Goal: Task Accomplishment & Management: Manage account settings

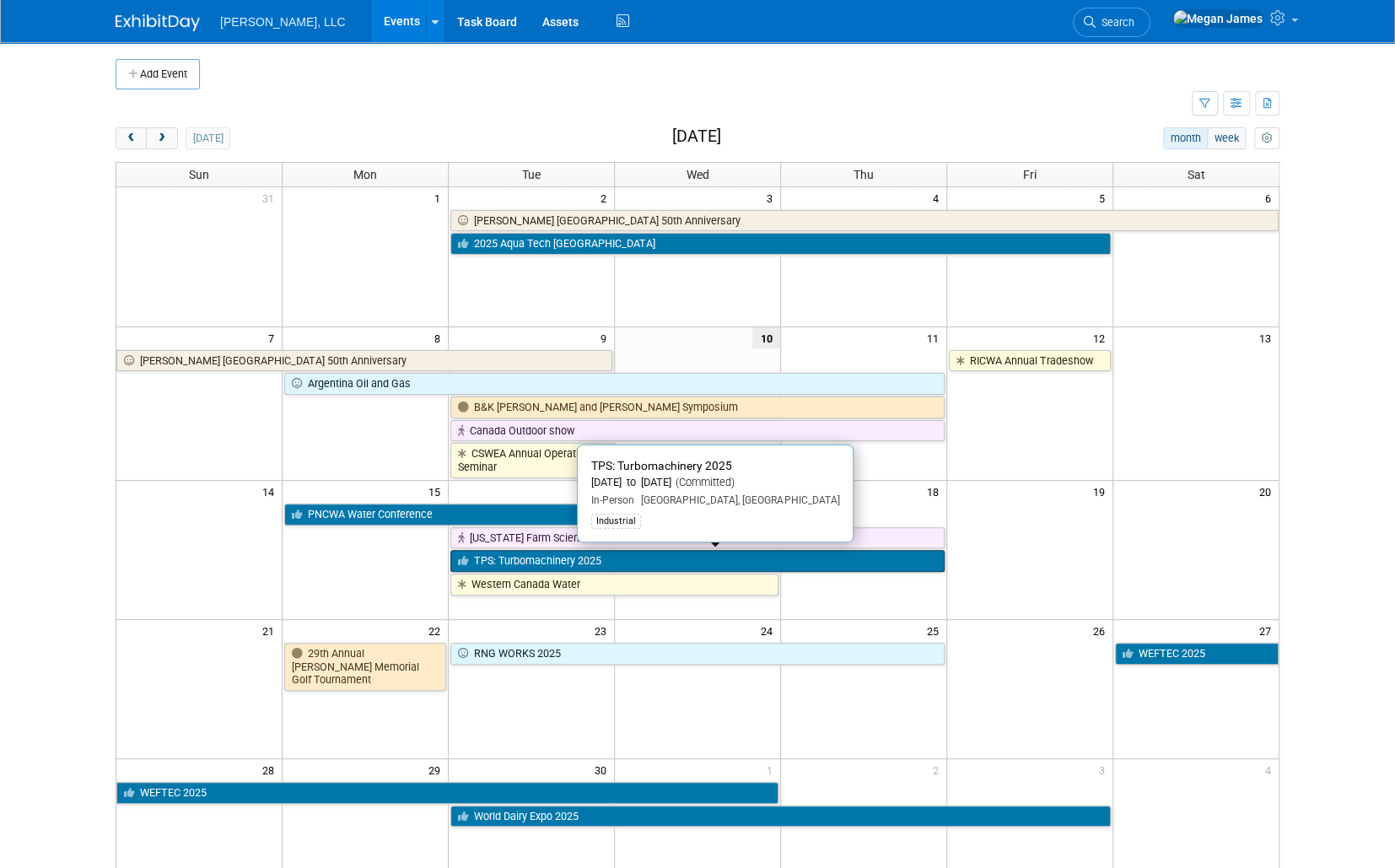
click at [523, 557] on link "TPS: Turbomachinery 2025" at bounding box center [697, 561] width 494 height 22
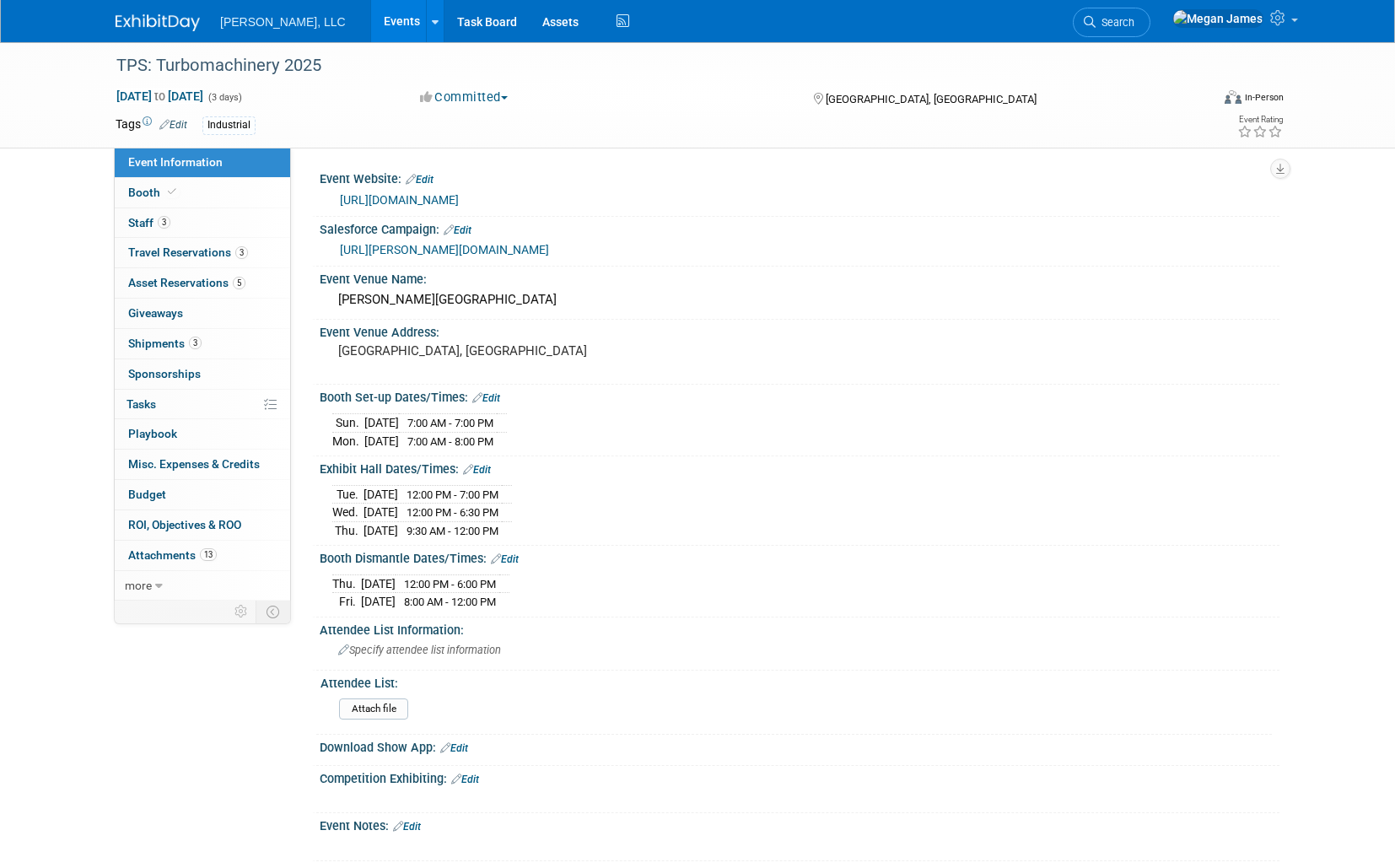
select select "Industrial"
click at [222, 342] on link "3 Shipments 3" at bounding box center [202, 344] width 175 height 29
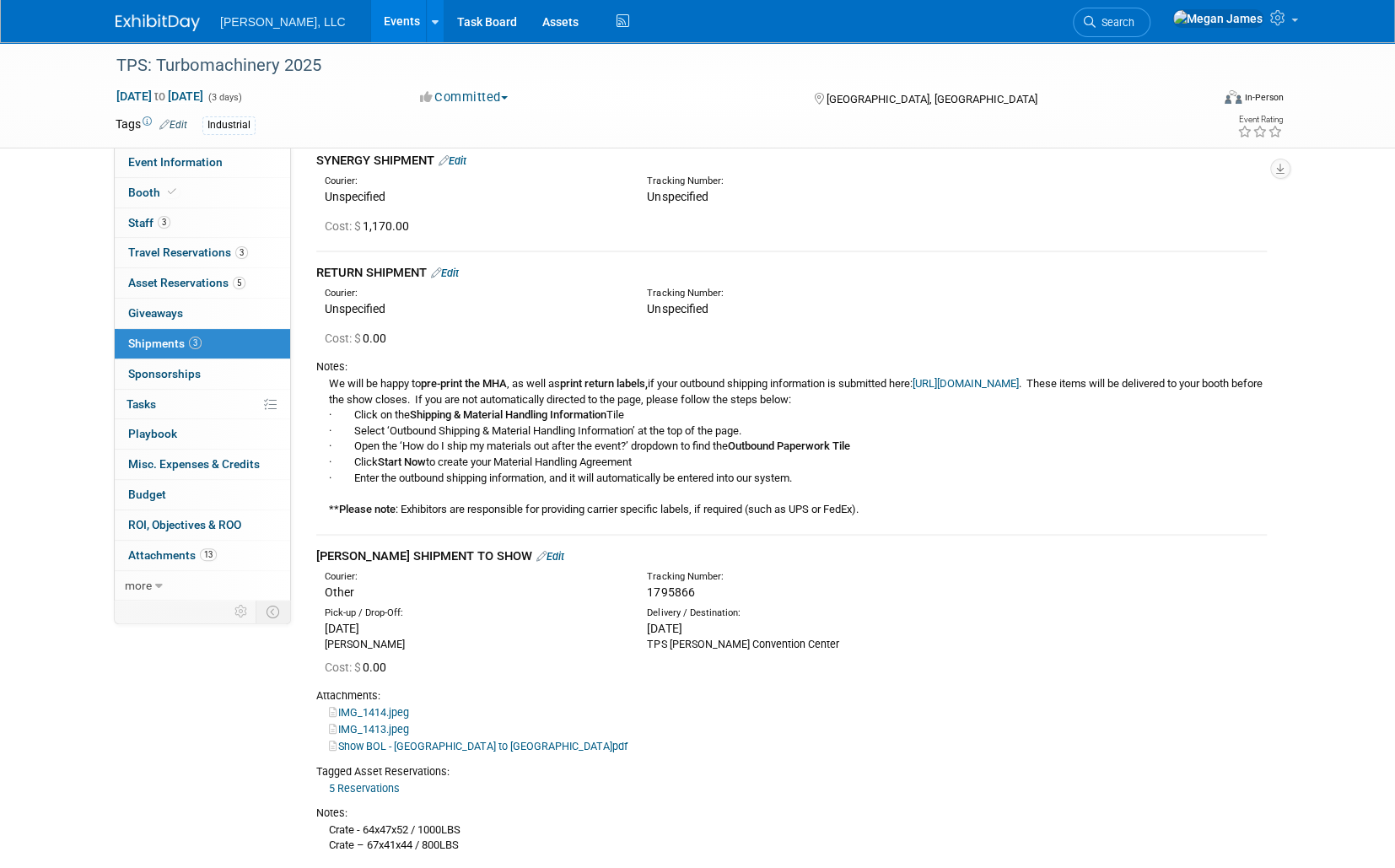
scroll to position [278, 0]
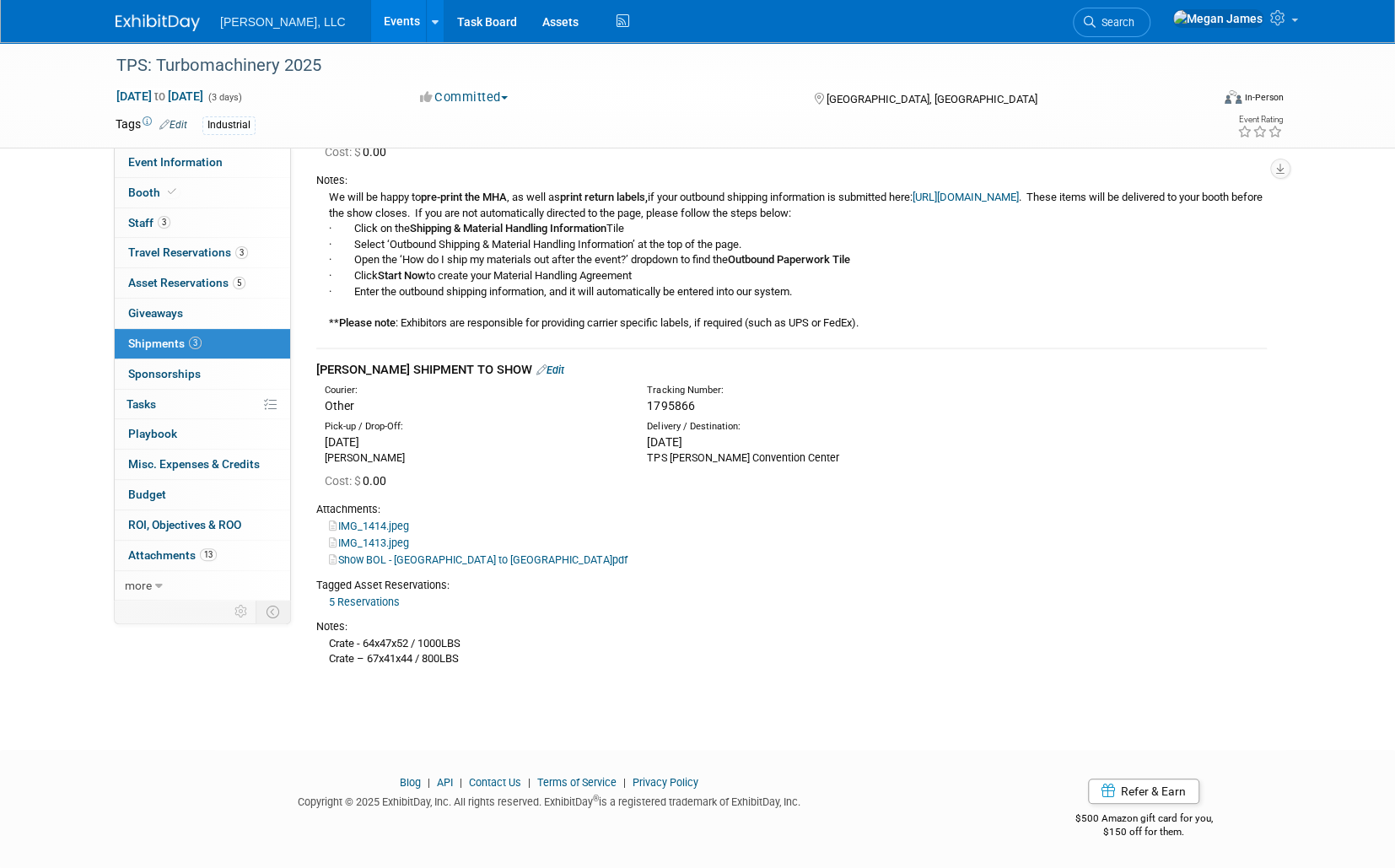
click at [372, 524] on link "IMG_1414.jpeg" at bounding box center [369, 525] width 80 height 13
click at [403, 545] on link "IMG_1413.jpeg" at bounding box center [369, 542] width 80 height 13
drag, startPoint x: 582, startPoint y: 526, endPoint x: 612, endPoint y: 550, distance: 38.4
click at [582, 526] on div "IMG_1414.jpeg" at bounding box center [791, 526] width 950 height 17
click at [390, 523] on link "IMG_1414.jpeg" at bounding box center [369, 525] width 80 height 13
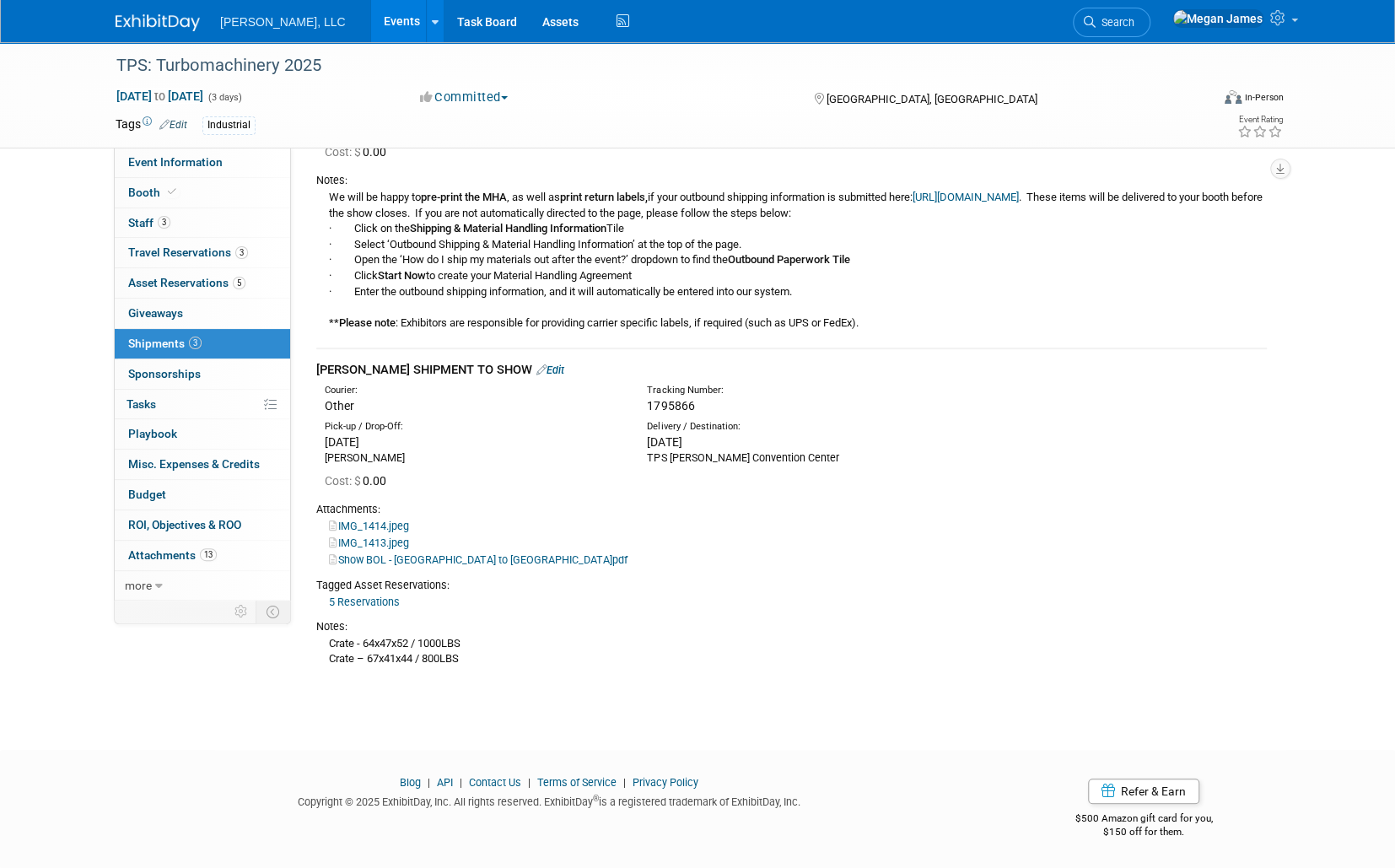
click at [398, 545] on link "IMG_1413.jpeg" at bounding box center [369, 542] width 80 height 13
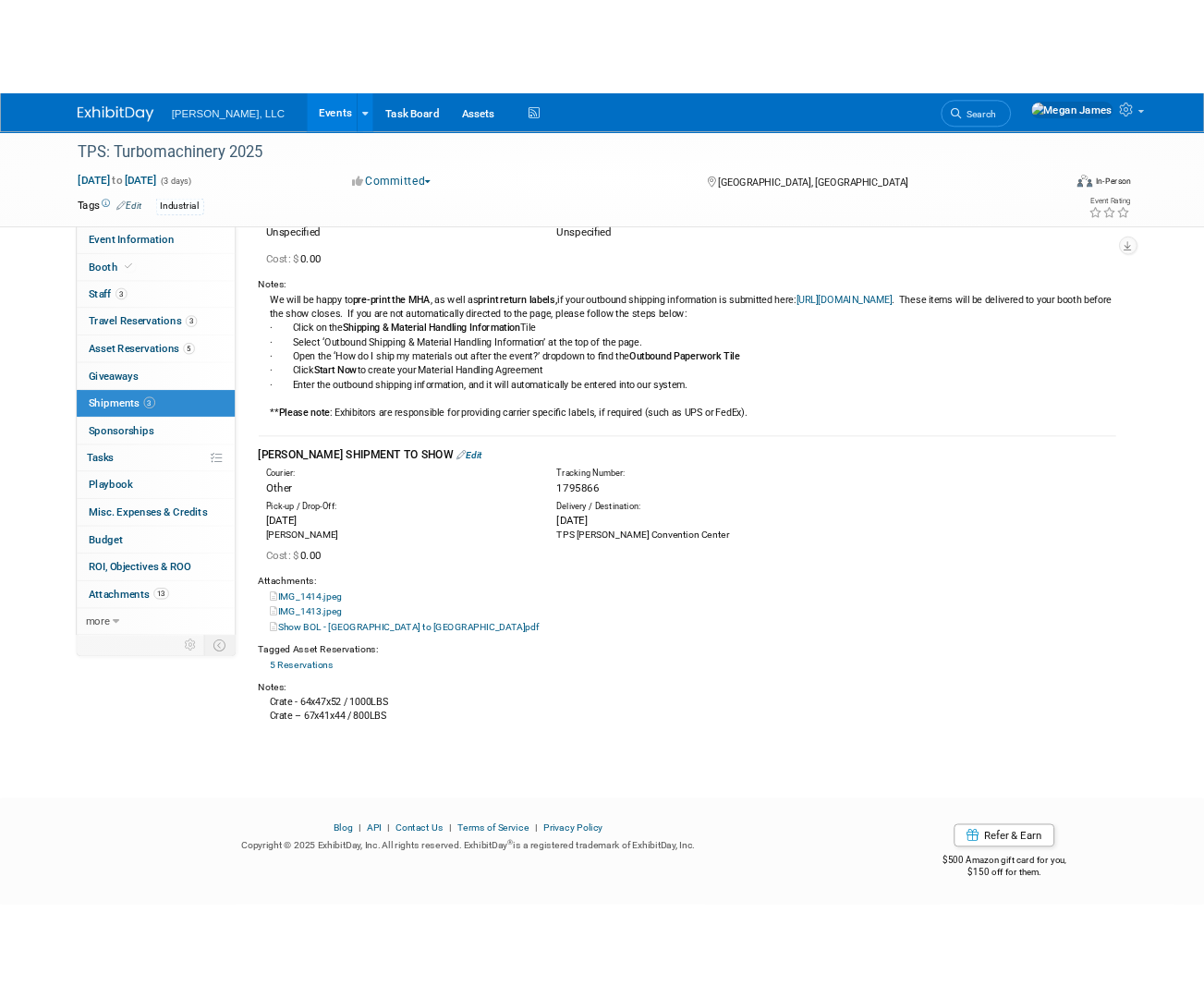
scroll to position [227, 0]
